Goal: Information Seeking & Learning: Learn about a topic

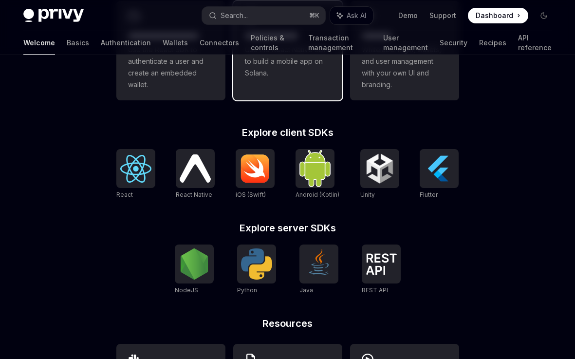
scroll to position [335, 0]
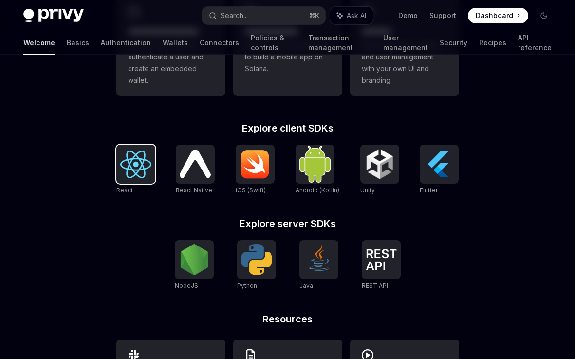
click at [136, 165] on img at bounding box center [135, 164] width 31 height 28
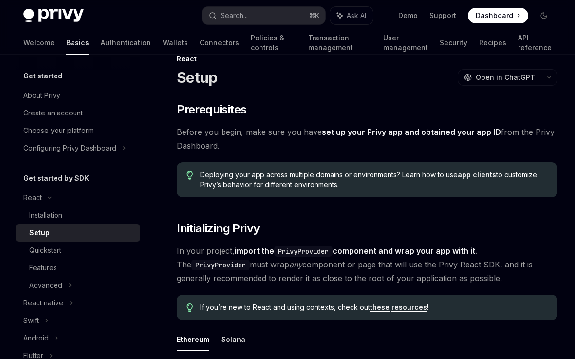
scroll to position [21, 0]
click at [163, 40] on link "Wallets" at bounding box center [175, 42] width 25 height 23
type textarea "*"
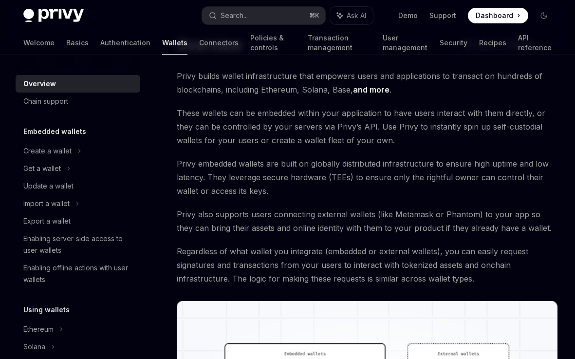
scroll to position [48, 0]
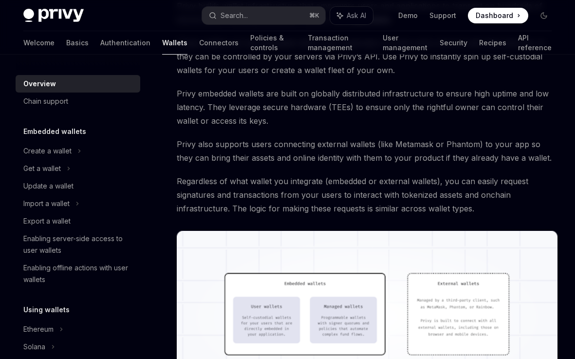
scroll to position [123, 0]
